Goal: Task Accomplishment & Management: Manage account settings

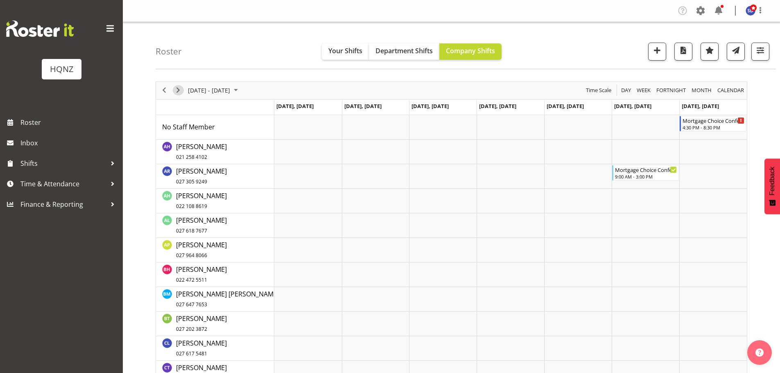
click at [179, 91] on span "Next" at bounding box center [178, 90] width 10 height 10
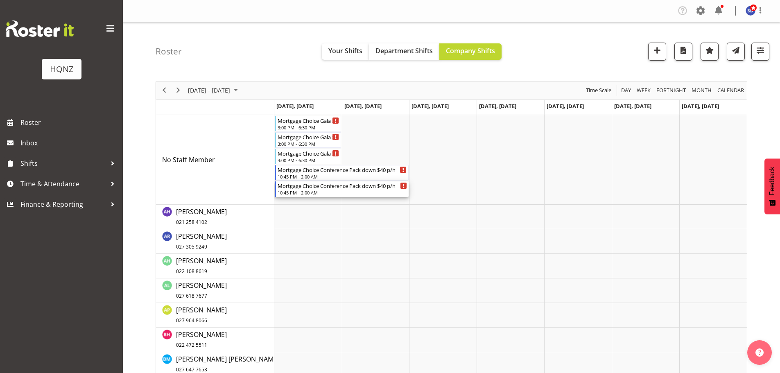
click at [304, 191] on div "10:45 PM - 2:00 AM" at bounding box center [343, 192] width 130 height 7
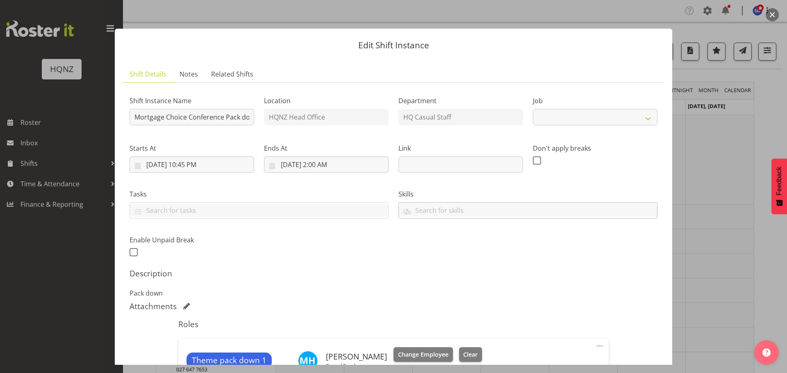
select select "10768"
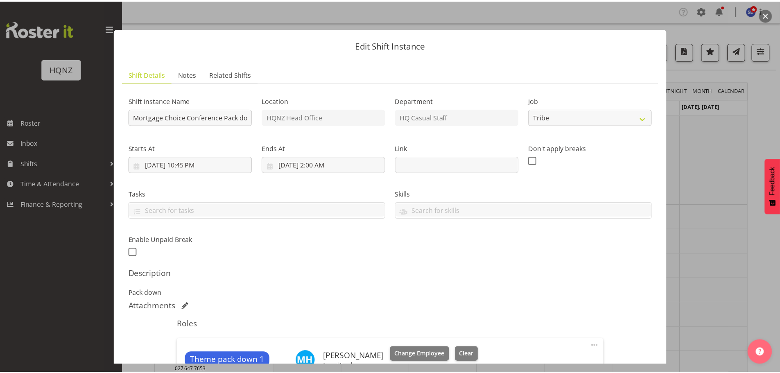
scroll to position [205, 0]
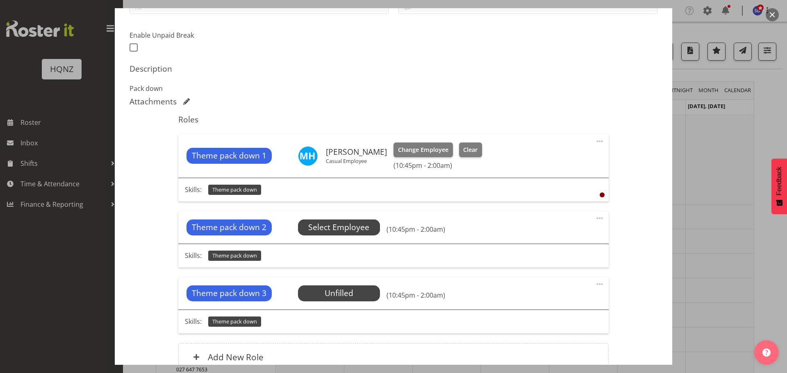
click at [347, 228] on span "Select Employee" at bounding box center [338, 228] width 61 height 12
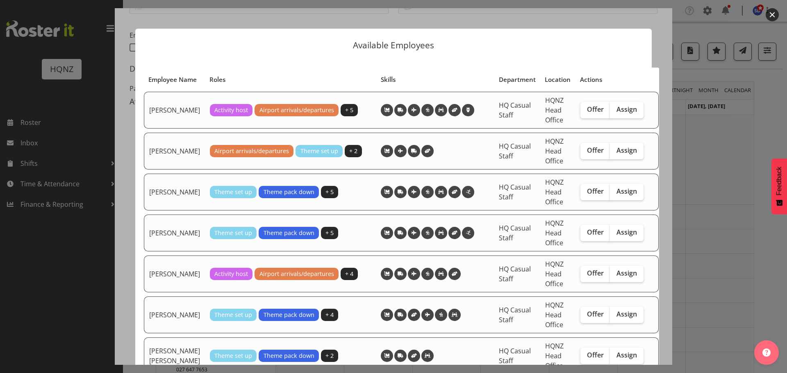
click at [469, 252] on td at bounding box center [435, 233] width 118 height 37
click at [699, 58] on div at bounding box center [393, 186] width 787 height 373
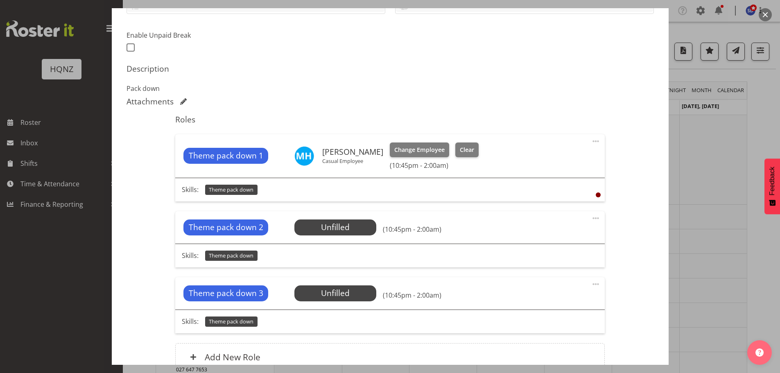
scroll to position [0, 0]
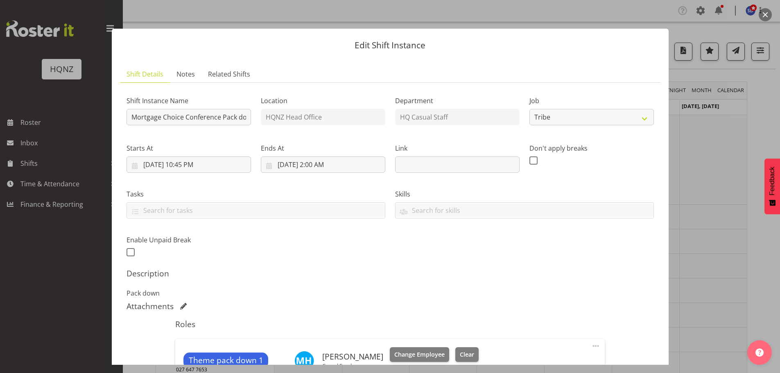
click at [693, 20] on div at bounding box center [390, 186] width 780 height 373
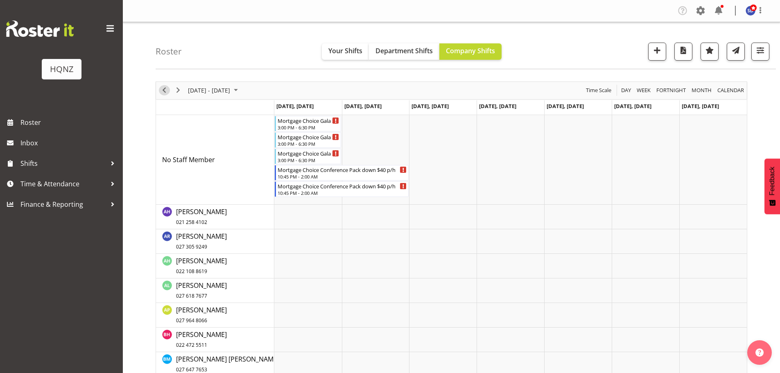
click at [165, 93] on span "Previous" at bounding box center [164, 90] width 10 height 10
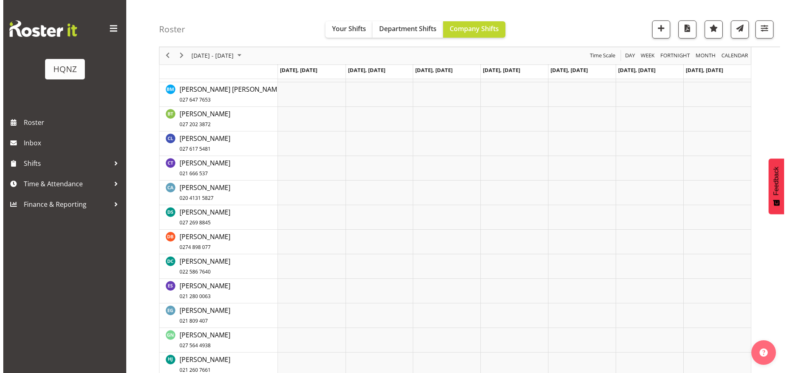
scroll to position [41, 0]
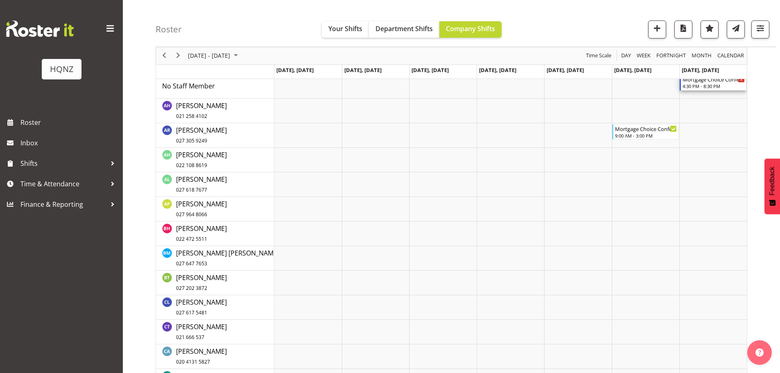
click at [717, 87] on div "4:30 PM - 8:30 PM" at bounding box center [714, 86] width 62 height 7
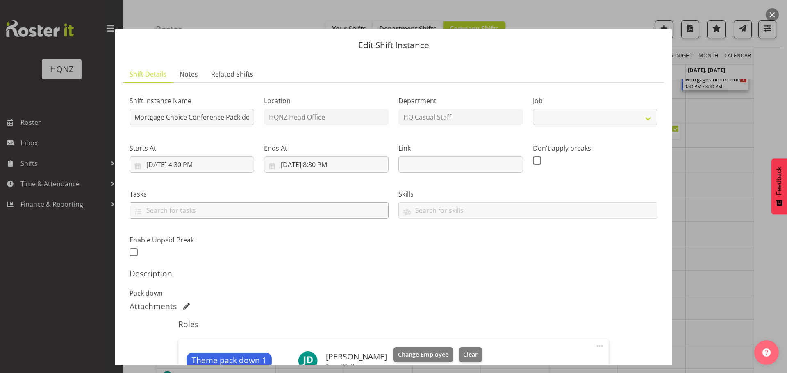
select select "10768"
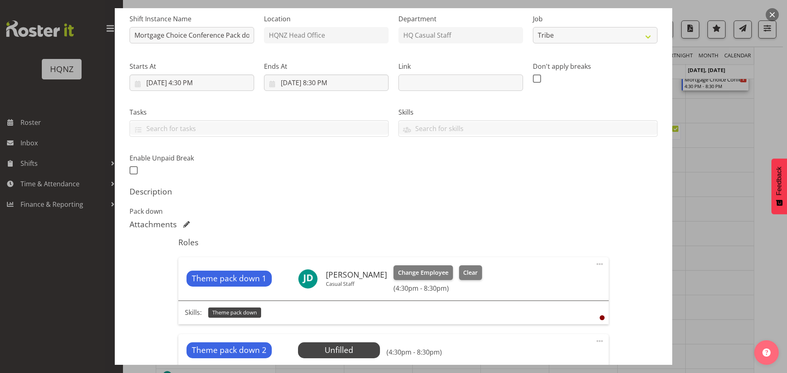
scroll to position [218, 0]
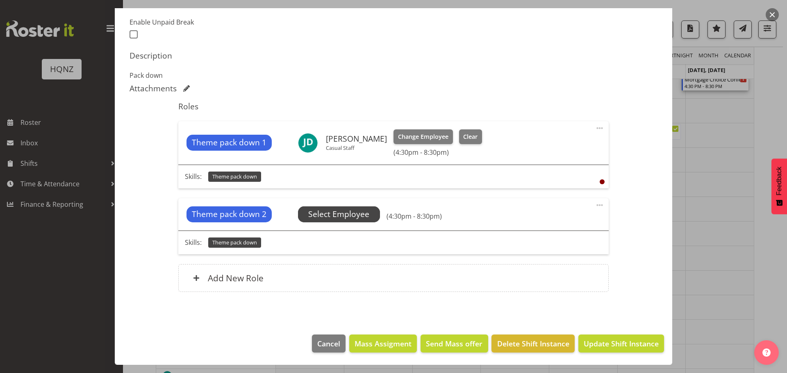
click at [329, 215] on span "Select Employee" at bounding box center [338, 215] width 61 height 12
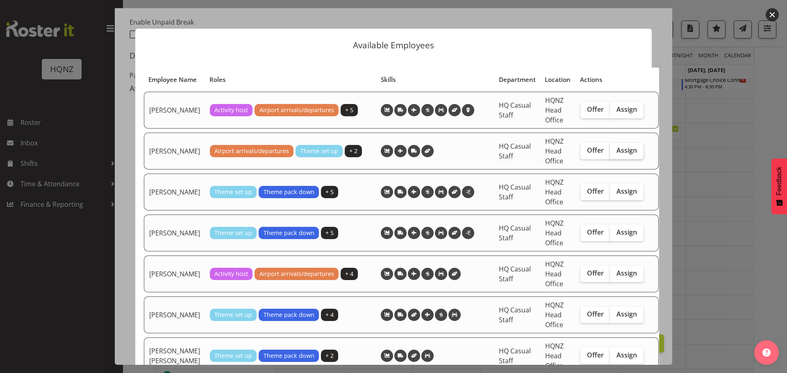
click at [616, 154] on span "Assign" at bounding box center [626, 150] width 20 height 8
click at [615, 153] on input "Assign" at bounding box center [612, 150] width 5 height 5
checkbox input "true"
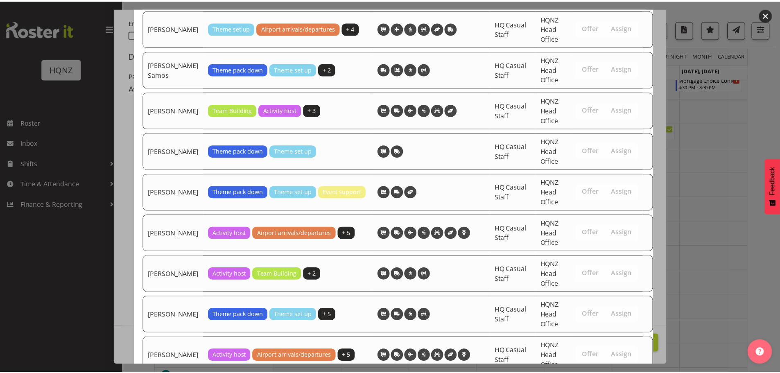
scroll to position [1873, 0]
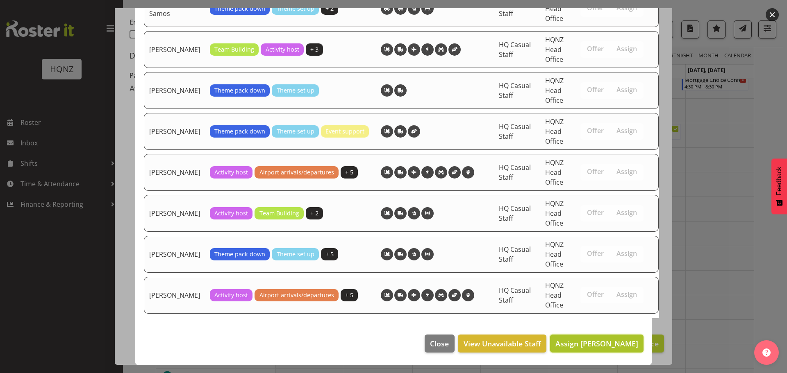
click at [594, 349] on button "Assign [PERSON_NAME]" at bounding box center [596, 344] width 93 height 18
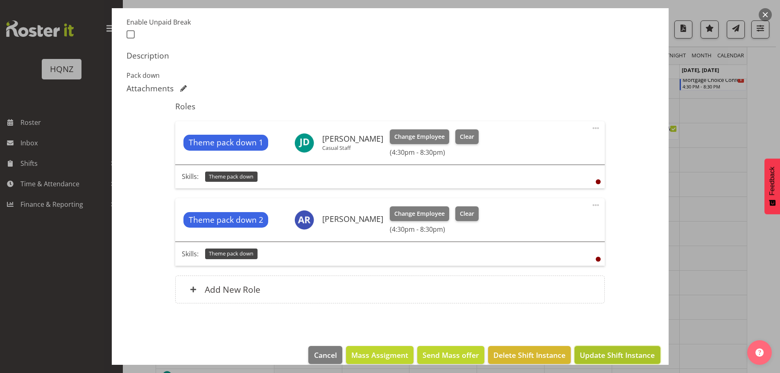
click at [632, 350] on span "Update Shift Instance" at bounding box center [617, 355] width 75 height 11
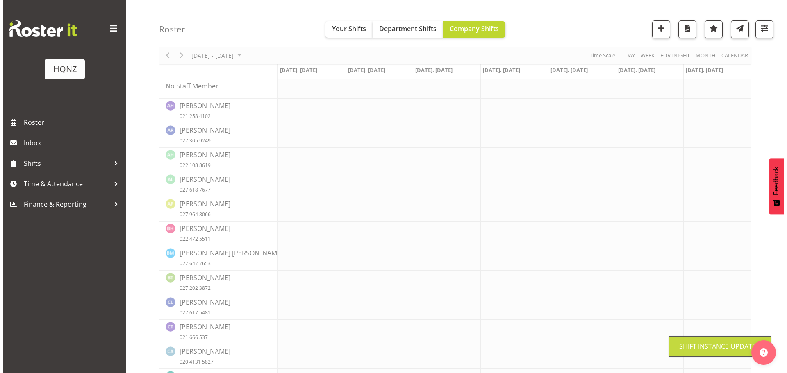
scroll to position [0, 0]
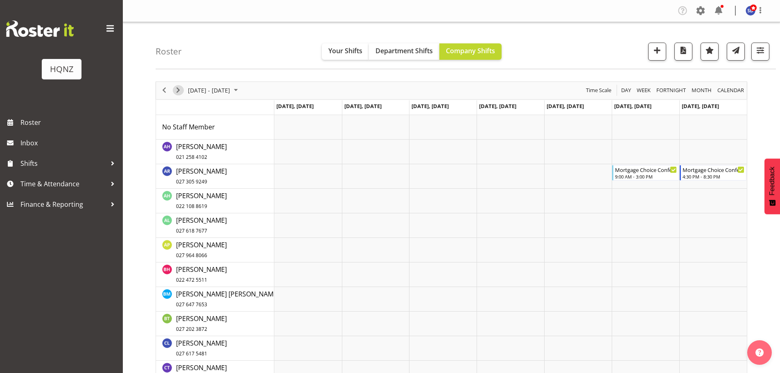
click at [182, 89] on span "Next" at bounding box center [178, 90] width 10 height 10
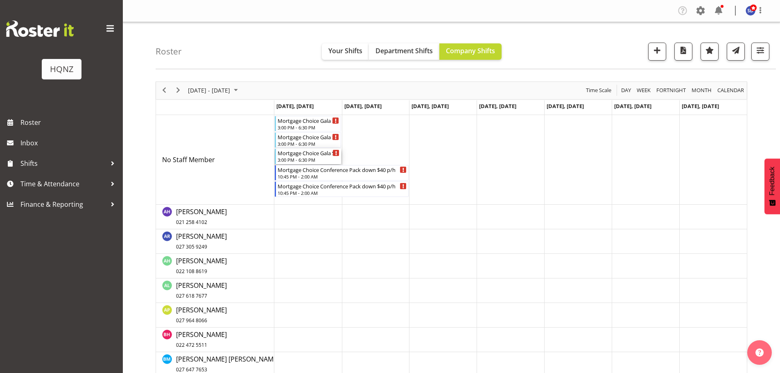
click at [311, 157] on div "Mortgage Choice Gala Set-up $30 p/h 3:00 PM - 6:30 PM" at bounding box center [309, 157] width 62 height 16
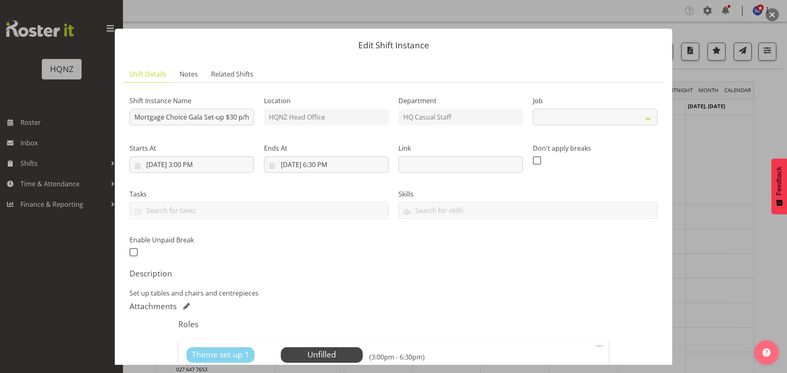
select select "10768"
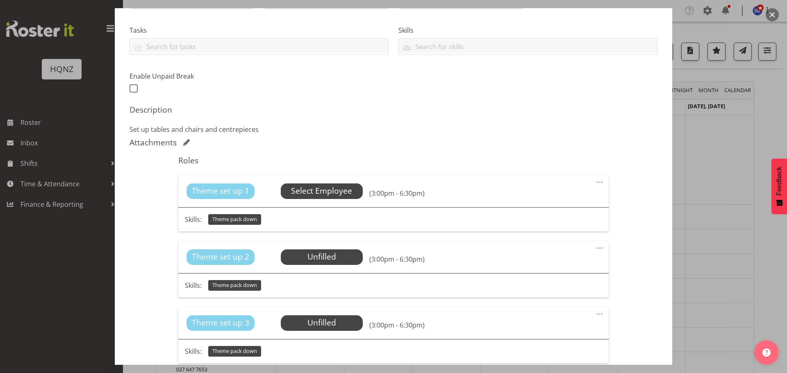
click at [321, 187] on span "Select Employee" at bounding box center [321, 191] width 61 height 12
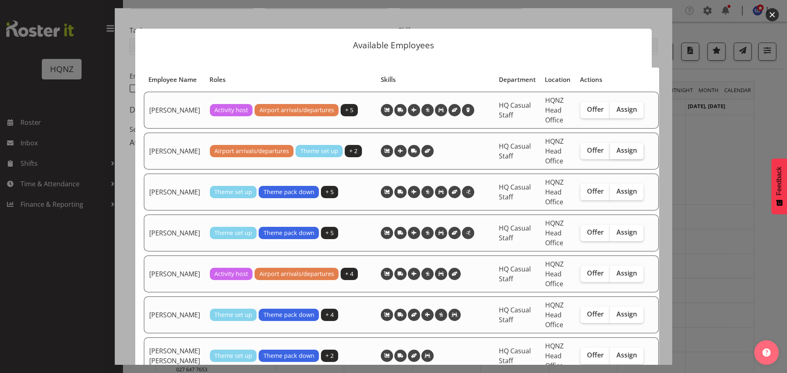
click at [622, 154] on span "Assign" at bounding box center [626, 150] width 20 height 8
click at [615, 153] on input "Assign" at bounding box center [612, 150] width 5 height 5
checkbox input "true"
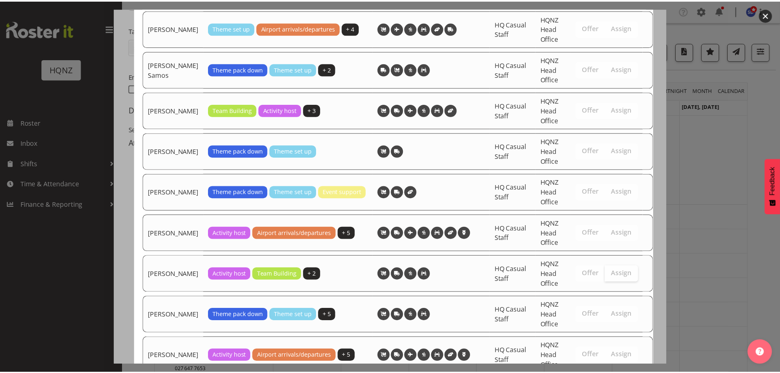
scroll to position [1914, 0]
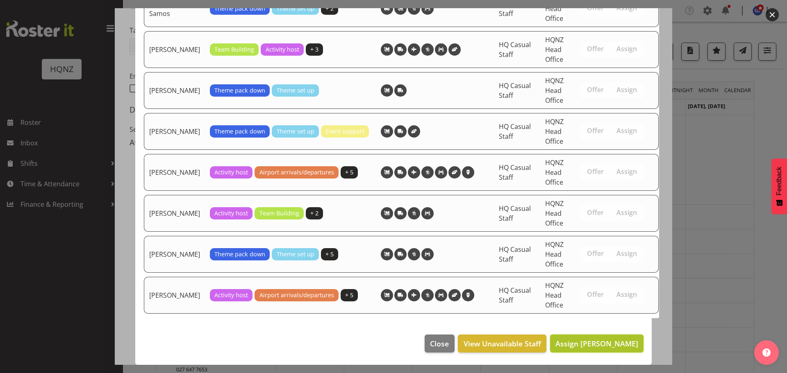
click at [598, 349] on span "Assign [PERSON_NAME]" at bounding box center [596, 343] width 83 height 11
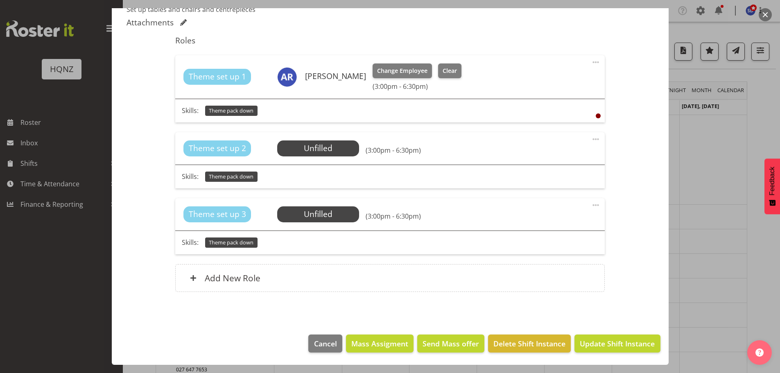
scroll to position [246, 0]
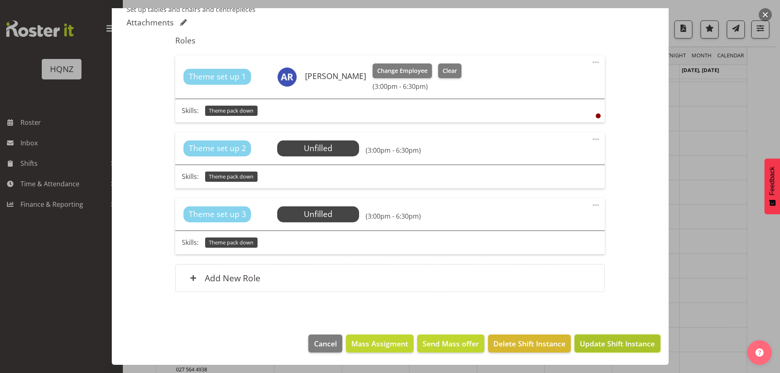
click at [614, 349] on span "Update Shift Instance" at bounding box center [617, 343] width 75 height 11
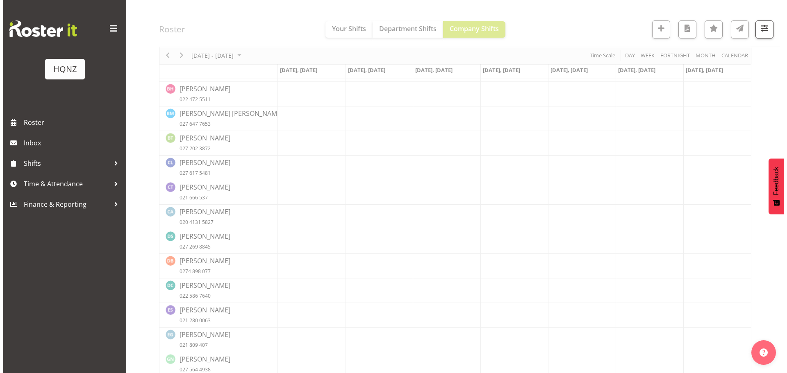
scroll to position [0, 0]
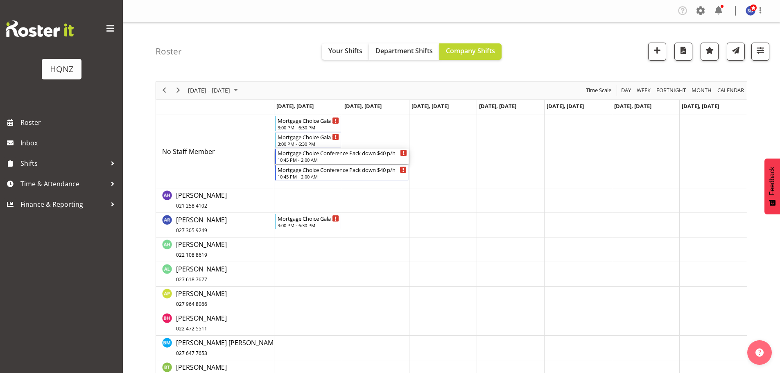
click at [324, 157] on div "10:45 PM - 2:00 AM" at bounding box center [343, 159] width 130 height 7
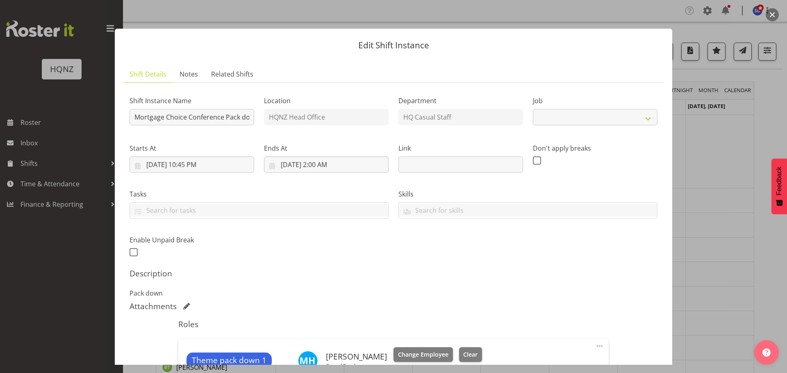
select select "10768"
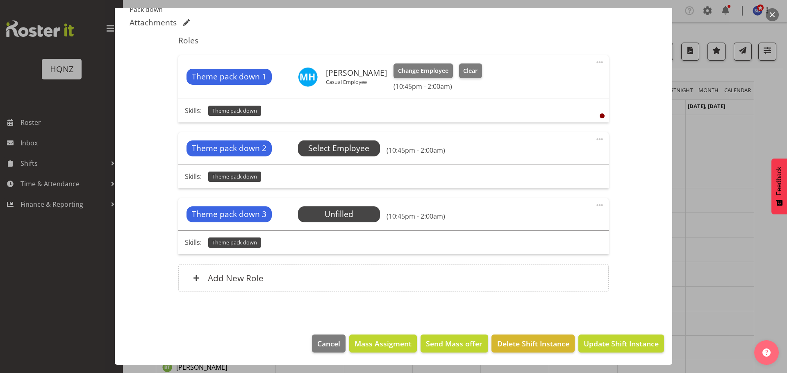
click at [358, 152] on span "Select Employee" at bounding box center [338, 149] width 61 height 12
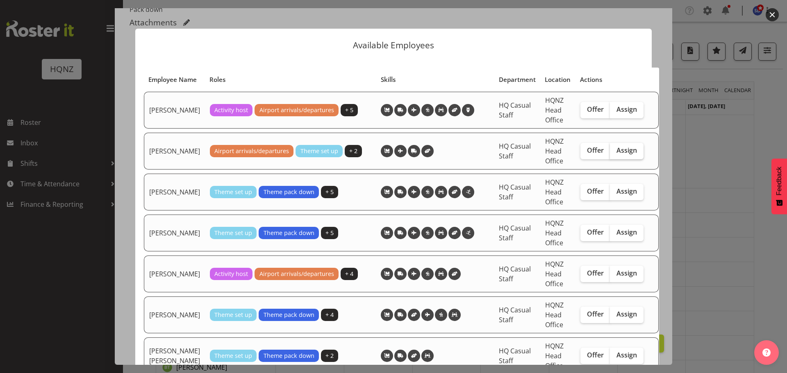
click at [625, 154] on span "Assign" at bounding box center [626, 150] width 20 height 8
click at [615, 153] on input "Assign" at bounding box center [612, 150] width 5 height 5
checkbox input "true"
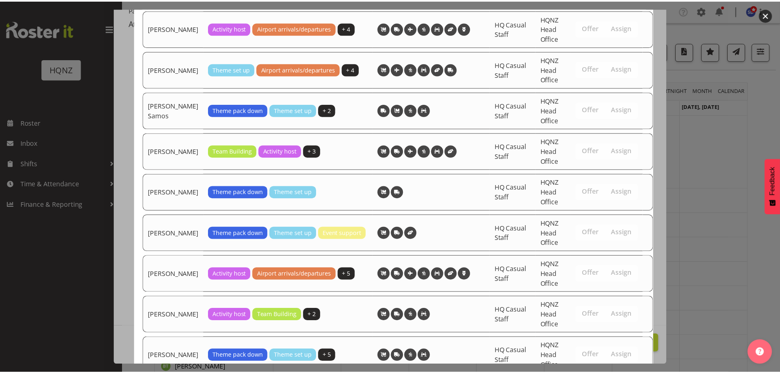
scroll to position [1873, 0]
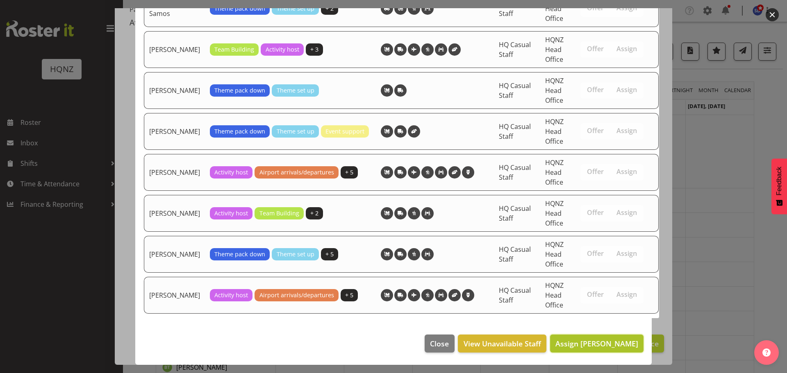
click at [612, 342] on span "Assign [PERSON_NAME]" at bounding box center [596, 344] width 83 height 10
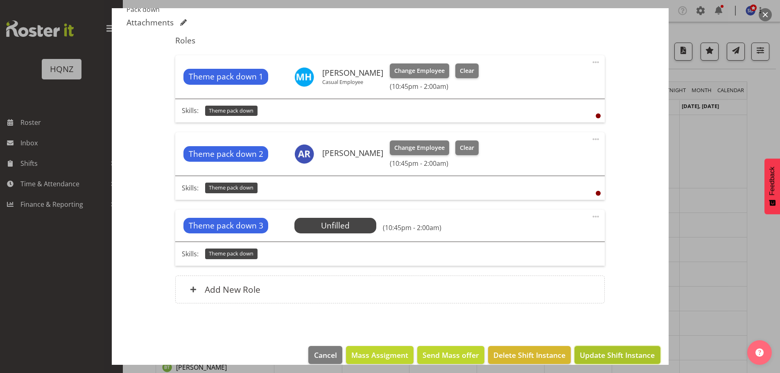
click at [644, 358] on span "Update Shift Instance" at bounding box center [617, 355] width 75 height 11
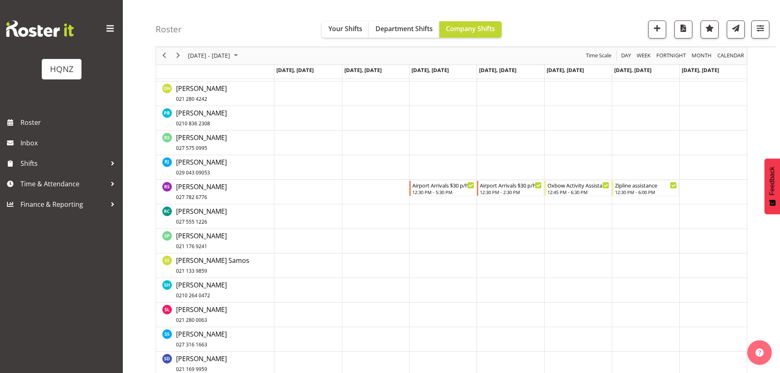
scroll to position [1149, 0]
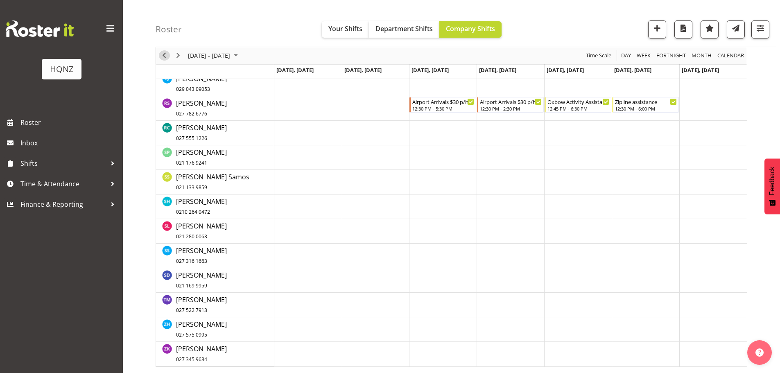
click at [160, 53] on span "Previous" at bounding box center [164, 56] width 10 height 10
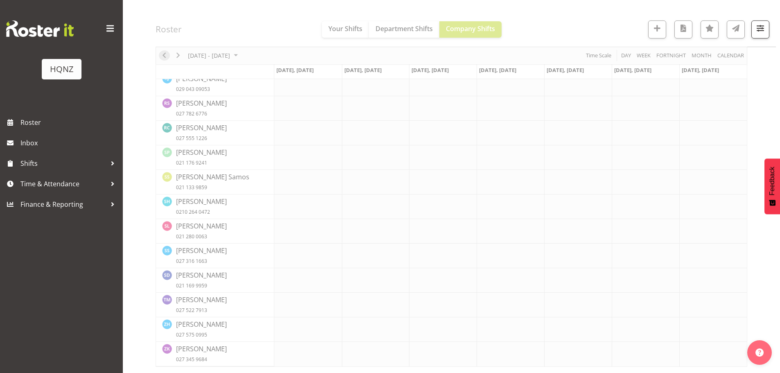
scroll to position [1100, 0]
